Goal: Information Seeking & Learning: Compare options

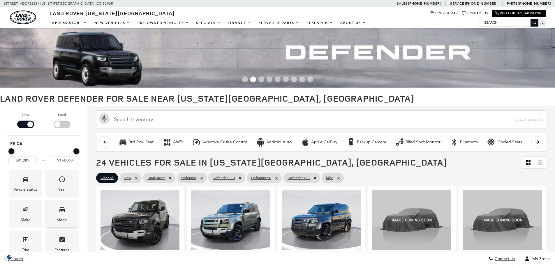
click at [61, 214] on span "Model" at bounding box center [62, 210] width 7 height 12
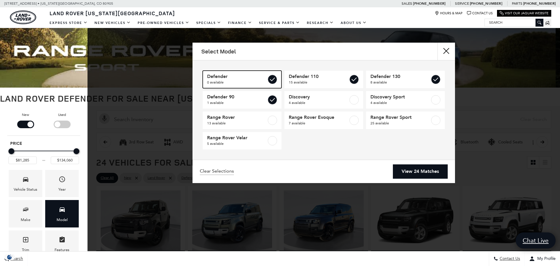
click at [273, 80] on label at bounding box center [272, 79] width 9 height 9
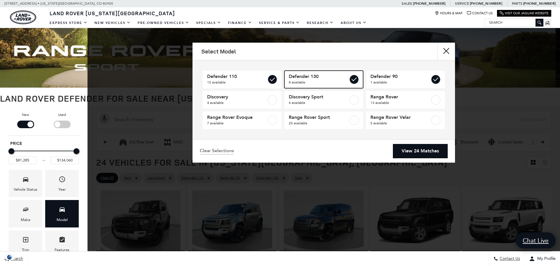
click at [353, 79] on label at bounding box center [353, 79] width 9 height 9
type input "$124,545"
checkbox input "false"
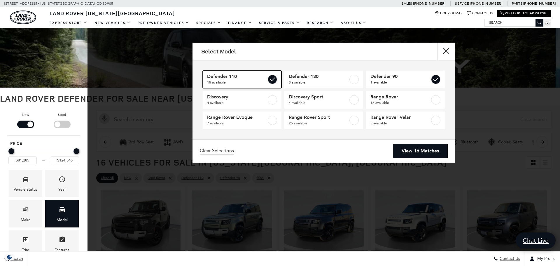
click at [273, 80] on label at bounding box center [272, 79] width 9 height 9
checkbox input "false"
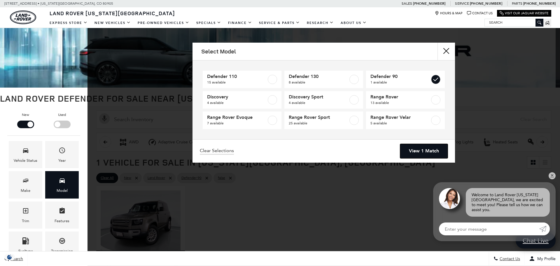
click at [422, 151] on link "View 1 Match" at bounding box center [424, 151] width 48 height 14
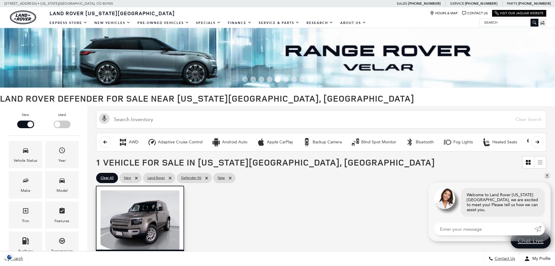
click at [164, 223] on img at bounding box center [140, 219] width 79 height 59
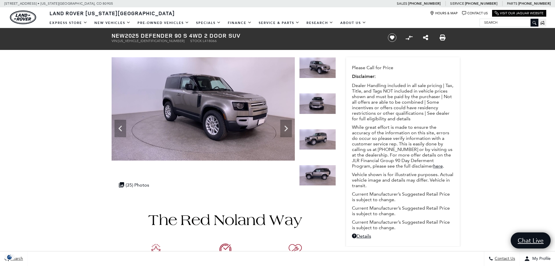
click at [285, 129] on icon "Next" at bounding box center [286, 128] width 12 height 12
